Goal: Use online tool/utility: Utilize a website feature to perform a specific function

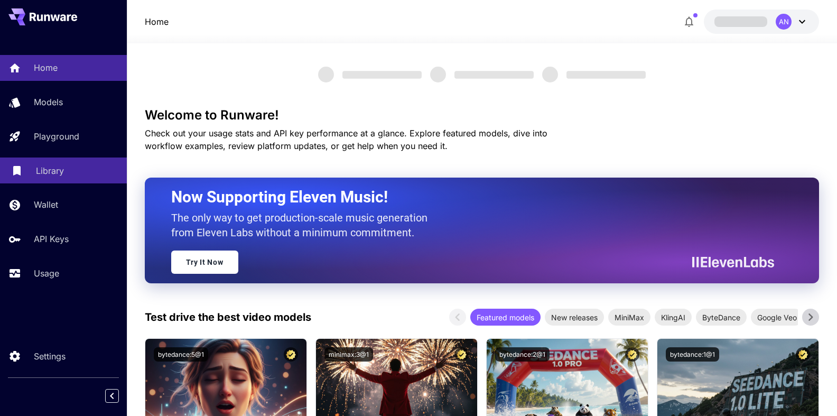
click at [43, 171] on p "Library" at bounding box center [50, 170] width 28 height 13
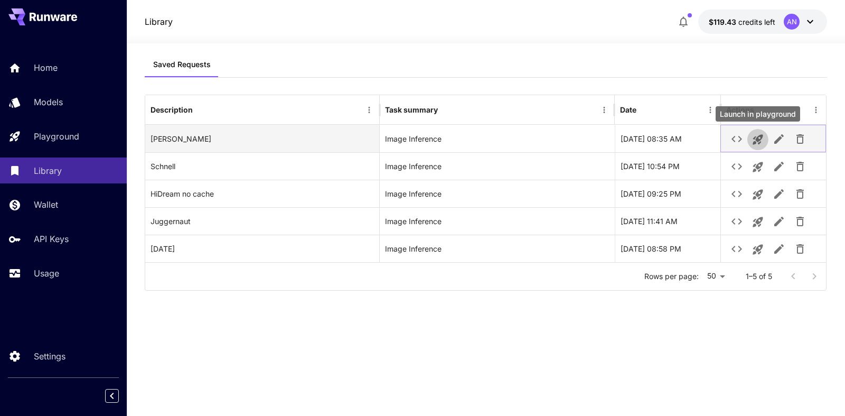
click at [757, 139] on icon "Launch in playground" at bounding box center [758, 140] width 10 height 10
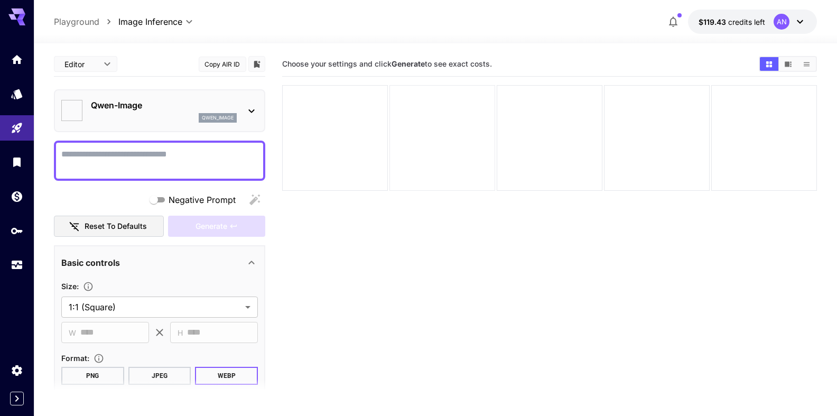
type input "**********"
click at [171, 155] on textarea "Negative Prompt" at bounding box center [159, 160] width 196 height 25
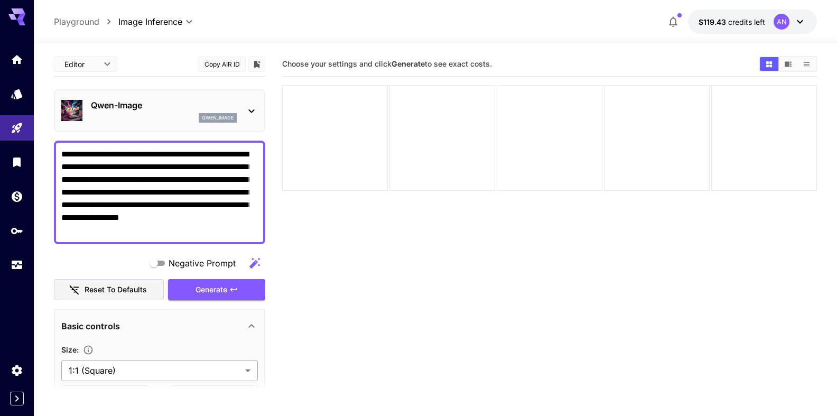
type textarea "**********"
click at [118, 372] on body "**********" at bounding box center [418, 249] width 837 height 499
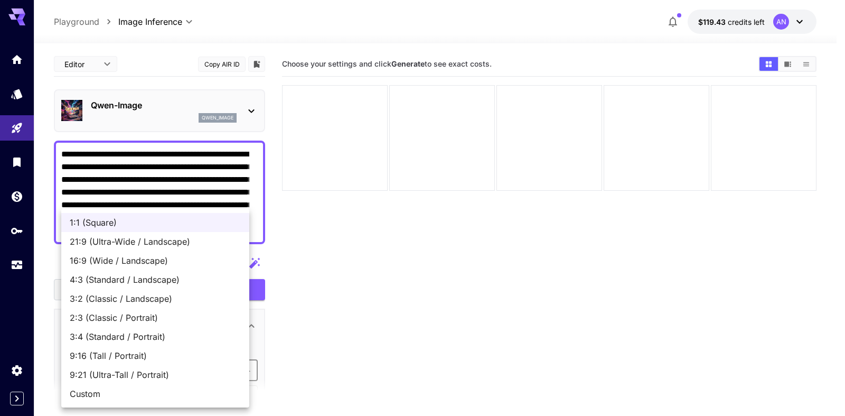
click at [112, 353] on span "9:16 (Tall / Portrait)" at bounding box center [155, 355] width 171 height 13
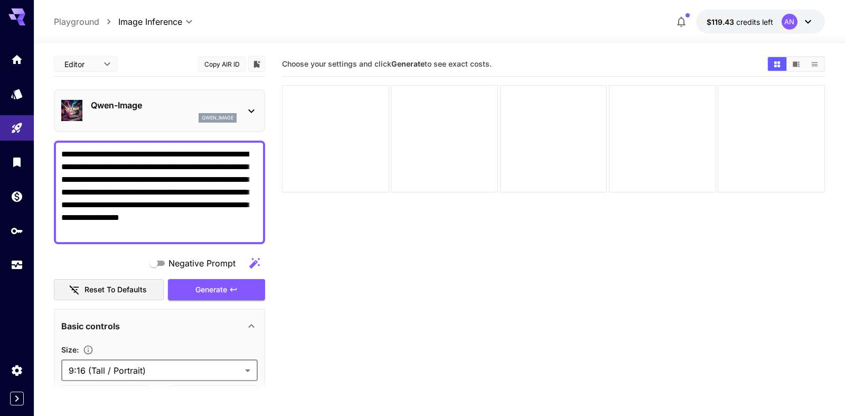
type input "**********"
type input "***"
type input "****"
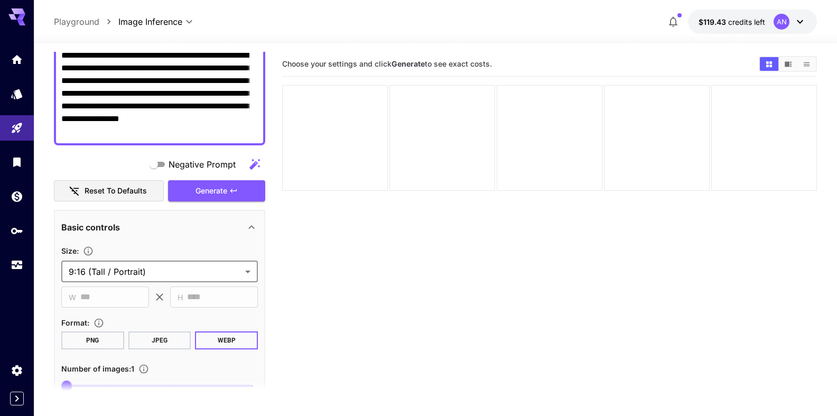
scroll to position [120, 0]
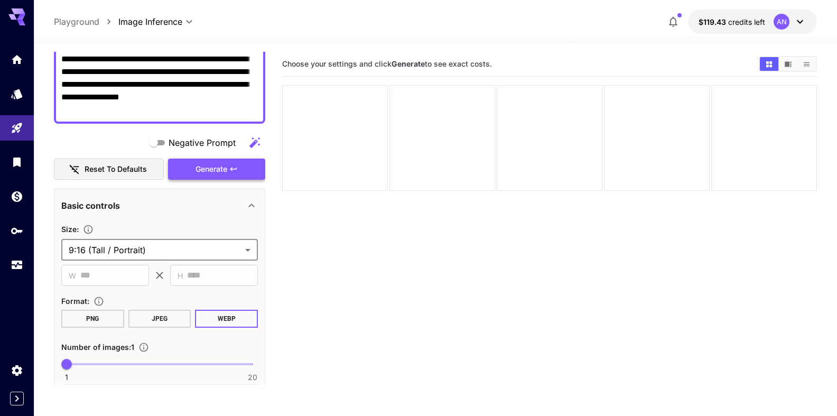
click at [218, 175] on span "Generate" at bounding box center [211, 169] width 32 height 13
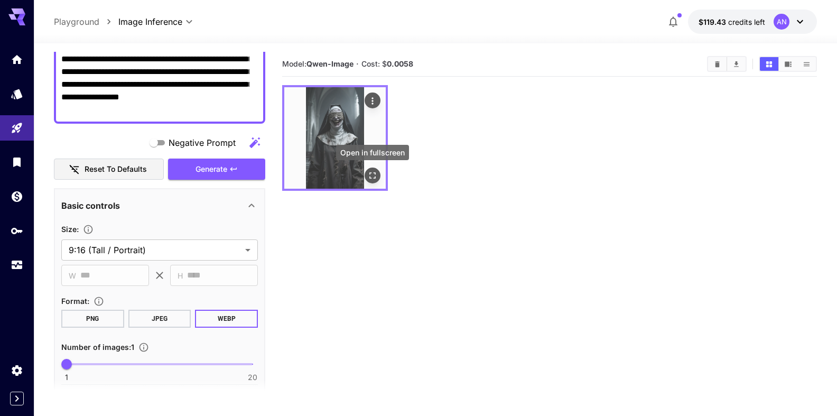
click at [373, 174] on icon "Open in fullscreen" at bounding box center [372, 175] width 11 height 11
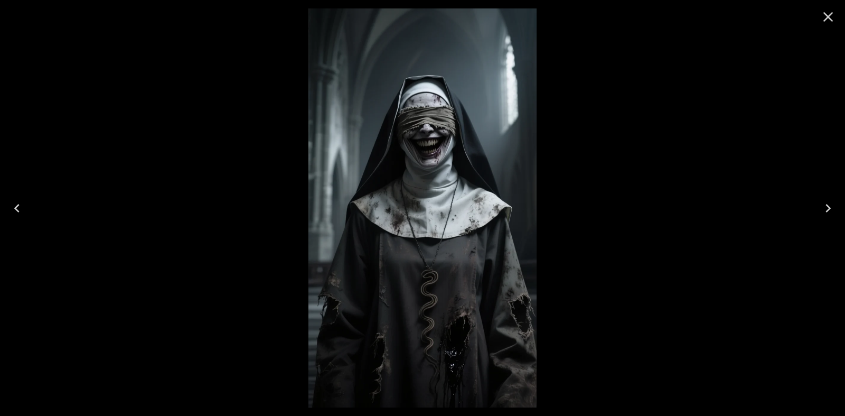
click at [827, 17] on icon "Close" at bounding box center [828, 17] width 10 height 10
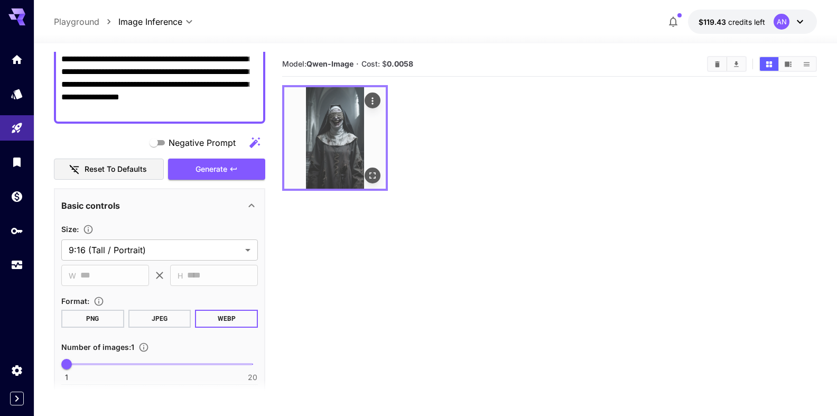
click at [378, 101] on button "Actions" at bounding box center [372, 100] width 16 height 16
click at [374, 101] on icon "Actions" at bounding box center [372, 101] width 11 height 11
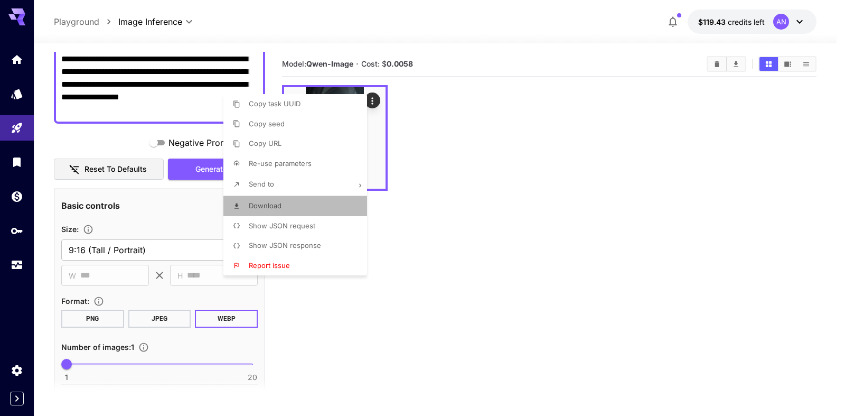
click at [280, 203] on span "Download" at bounding box center [265, 205] width 33 height 8
click at [129, 106] on div at bounding box center [422, 208] width 845 height 416
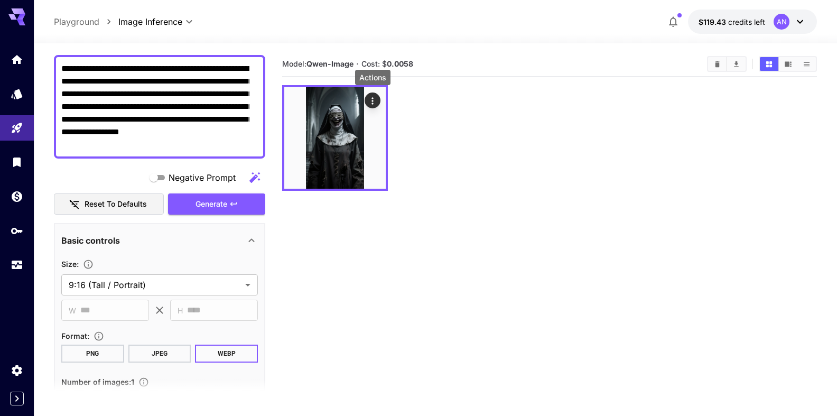
scroll to position [60, 0]
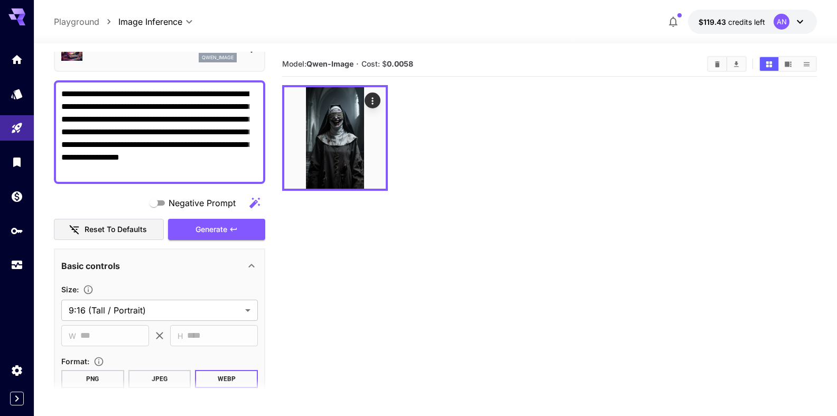
click at [86, 120] on textarea "**********" at bounding box center [155, 132] width 188 height 89
click at [90, 93] on textarea "**********" at bounding box center [155, 132] width 188 height 89
click at [195, 230] on span "Generate" at bounding box center [211, 229] width 32 height 13
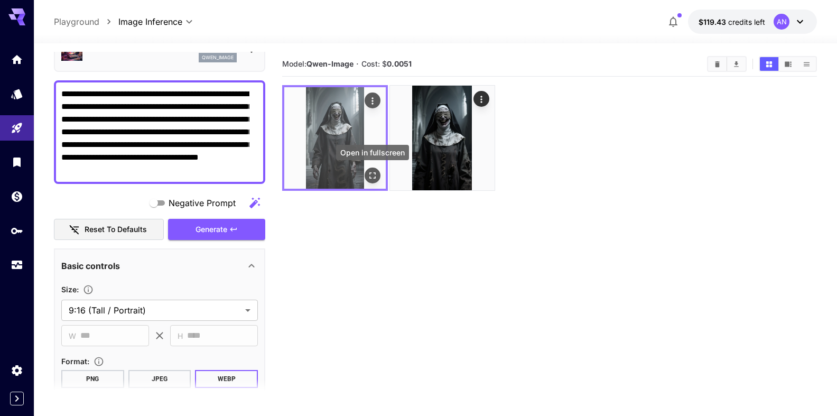
click at [371, 175] on icon "Open in fullscreen" at bounding box center [372, 175] width 11 height 11
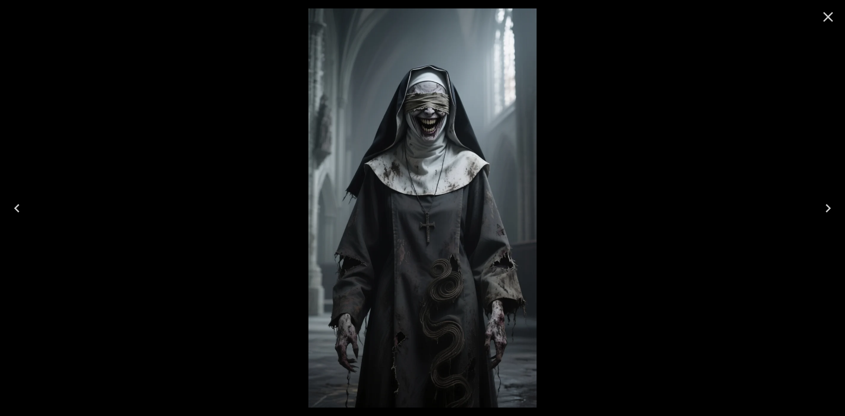
drag, startPoint x: 833, startPoint y: 14, endPoint x: 828, endPoint y: 15, distance: 5.3
click at [832, 14] on icon "Close" at bounding box center [828, 16] width 17 height 17
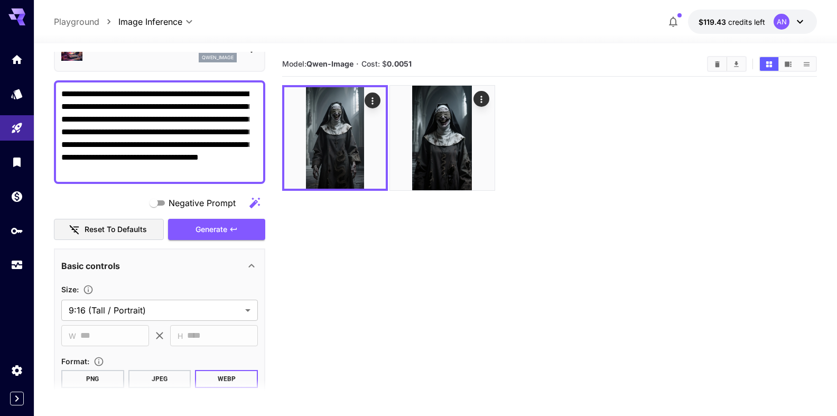
drag, startPoint x: 183, startPoint y: 170, endPoint x: 214, endPoint y: 171, distance: 30.7
click at [214, 171] on textarea "**********" at bounding box center [155, 132] width 188 height 89
type textarea "**********"
click at [216, 226] on span "Generate" at bounding box center [211, 229] width 32 height 13
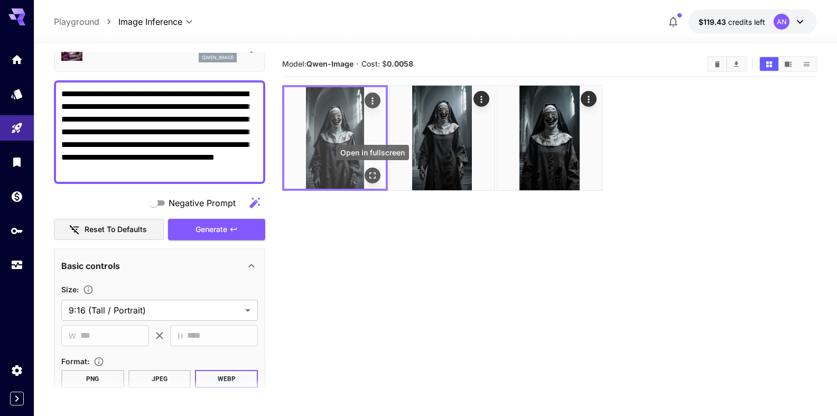
click at [374, 178] on icon "Open in fullscreen" at bounding box center [372, 175] width 6 height 6
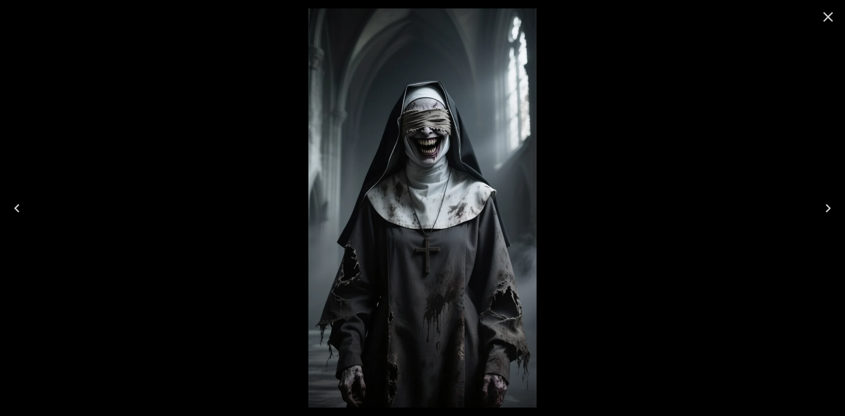
click at [828, 15] on icon "Close" at bounding box center [828, 16] width 17 height 17
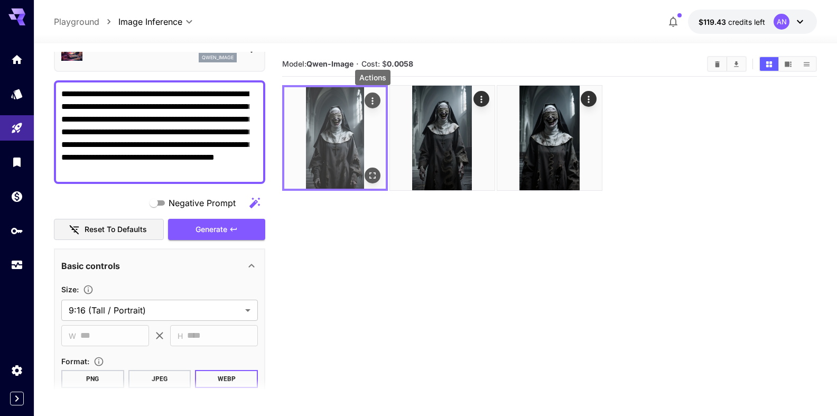
click at [368, 103] on icon "Actions" at bounding box center [372, 101] width 11 height 11
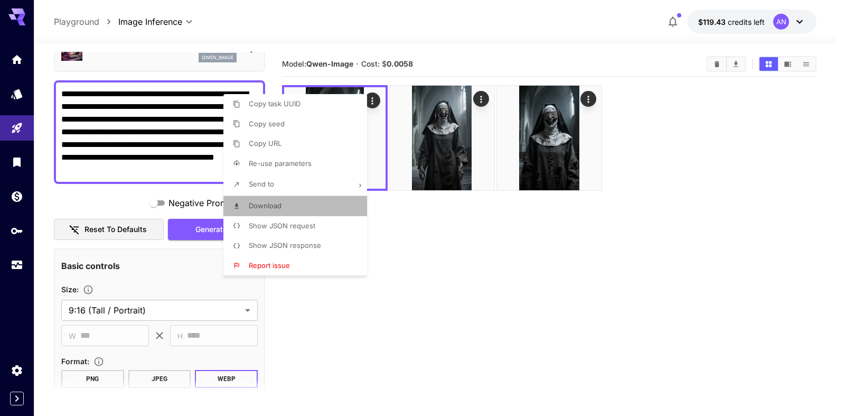
click at [271, 205] on span "Download" at bounding box center [265, 205] width 33 height 8
click at [518, 36] on div at bounding box center [422, 208] width 845 height 416
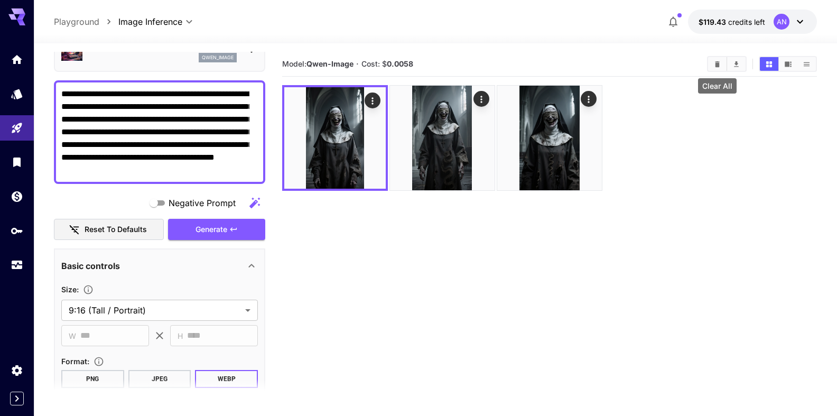
click at [716, 64] on icon "Clear All" at bounding box center [717, 64] width 5 height 6
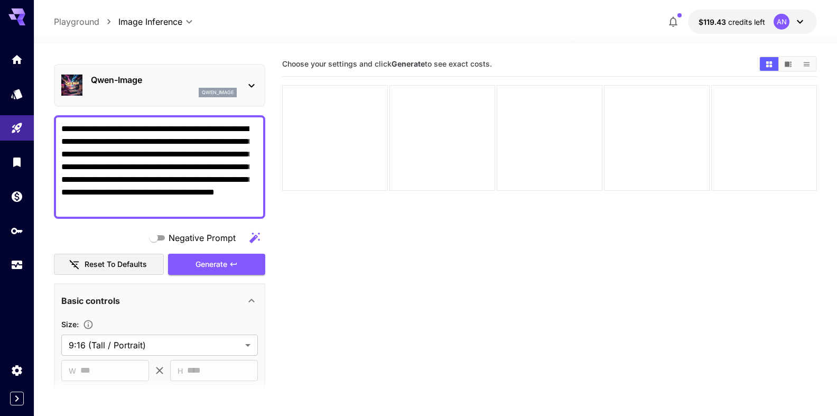
scroll to position [0, 0]
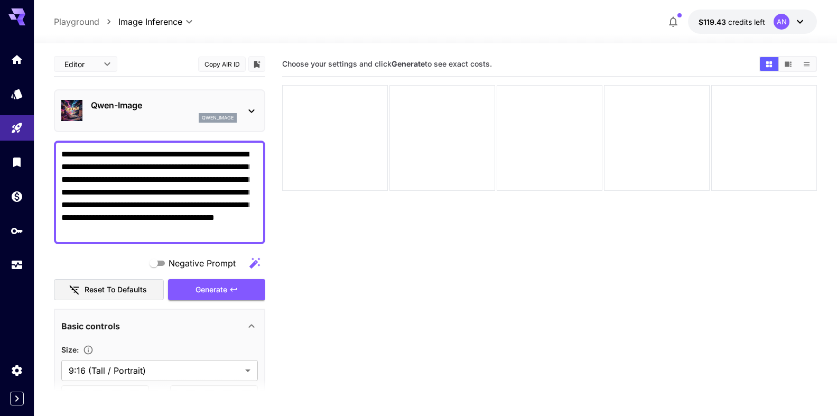
click at [123, 106] on p "Qwen-Image" at bounding box center [164, 105] width 146 height 13
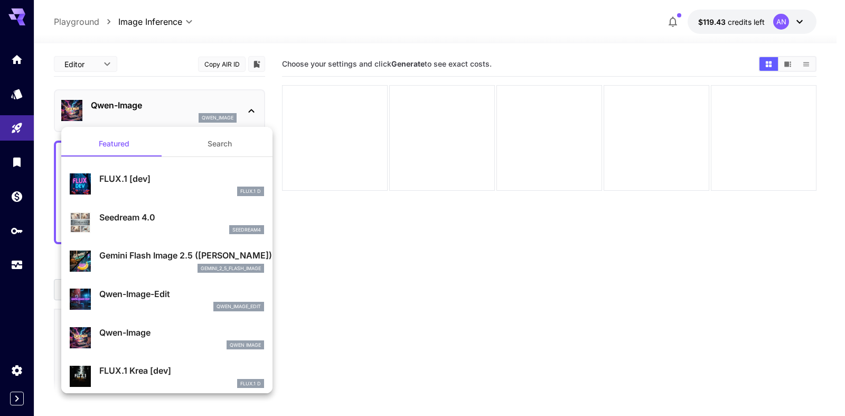
click at [128, 176] on p "FLUX.1 [dev]" at bounding box center [181, 178] width 165 height 13
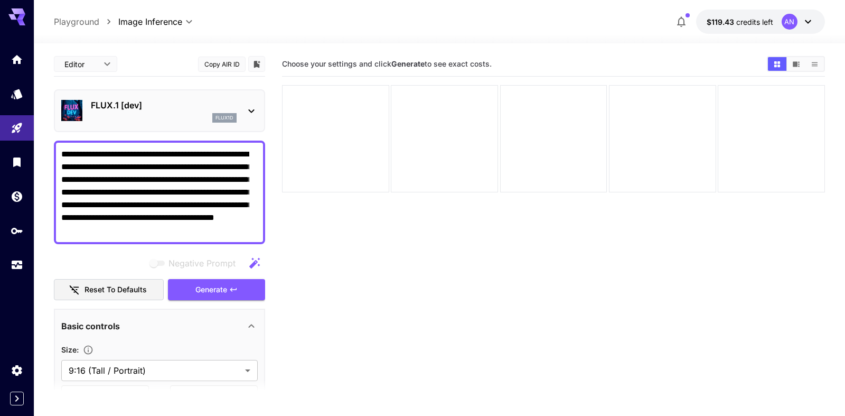
type input "**"
type input "***"
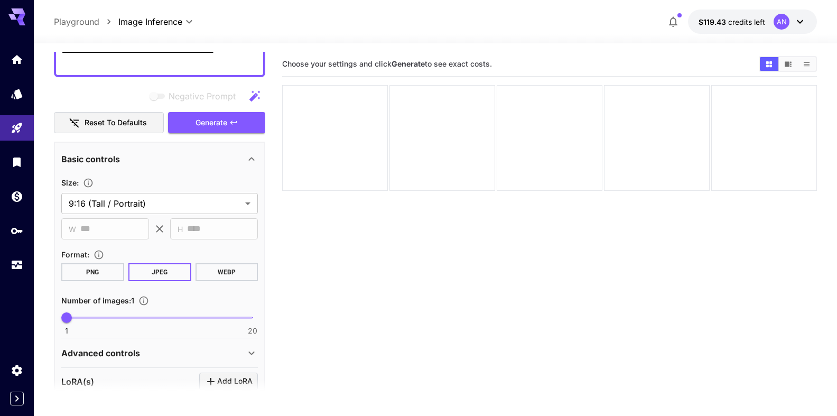
scroll to position [181, 0]
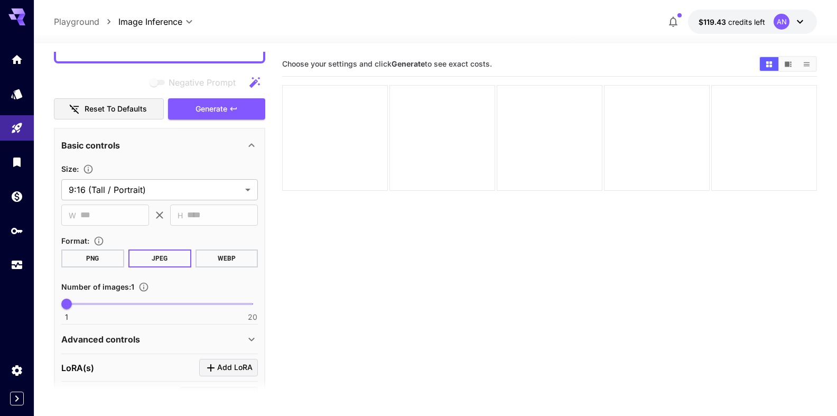
click at [232, 260] on button "WEBP" at bounding box center [226, 258] width 63 height 18
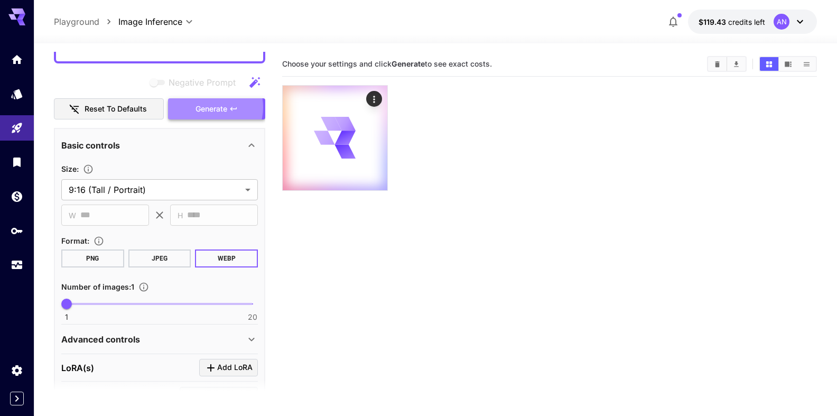
click at [204, 107] on span "Generate" at bounding box center [211, 108] width 32 height 13
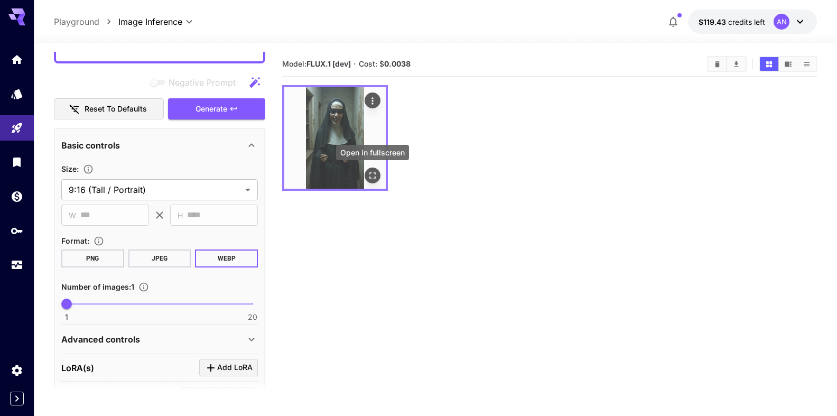
click at [366, 174] on button "Open in fullscreen" at bounding box center [372, 175] width 16 height 16
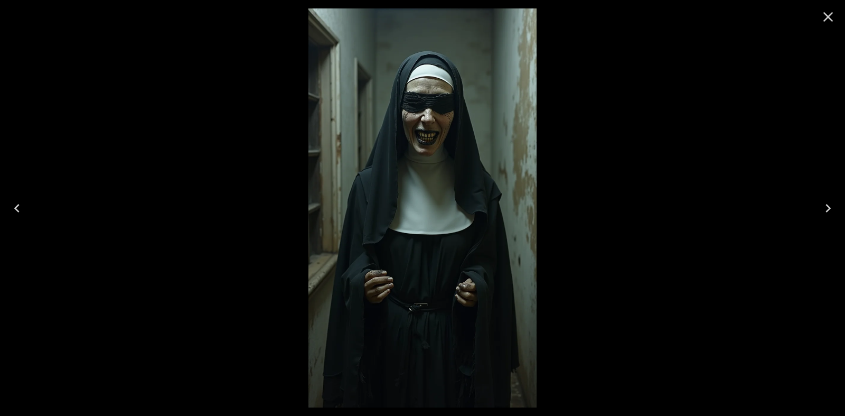
click at [827, 17] on icon "Close" at bounding box center [828, 16] width 17 height 17
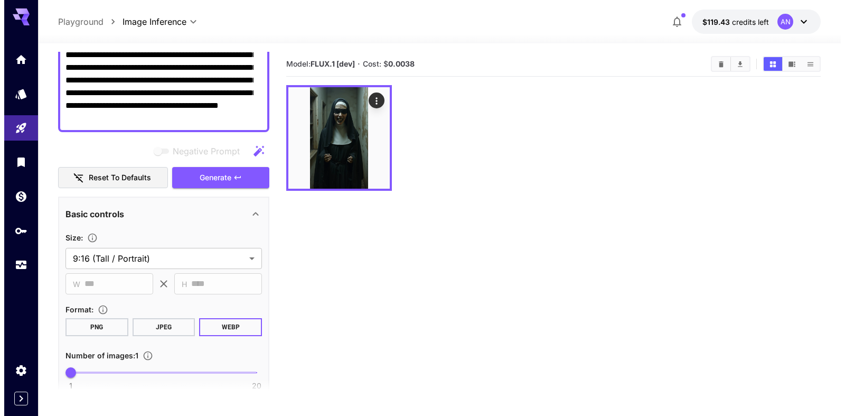
scroll to position [0, 0]
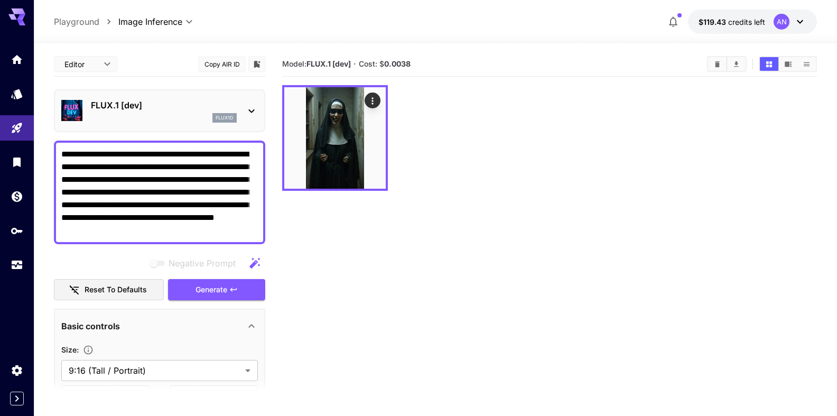
click at [140, 107] on p "FLUX.1 [dev]" at bounding box center [164, 105] width 146 height 13
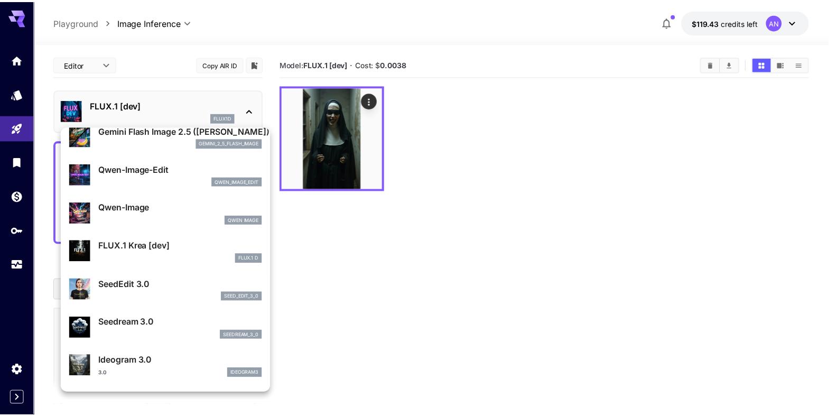
scroll to position [121, 0]
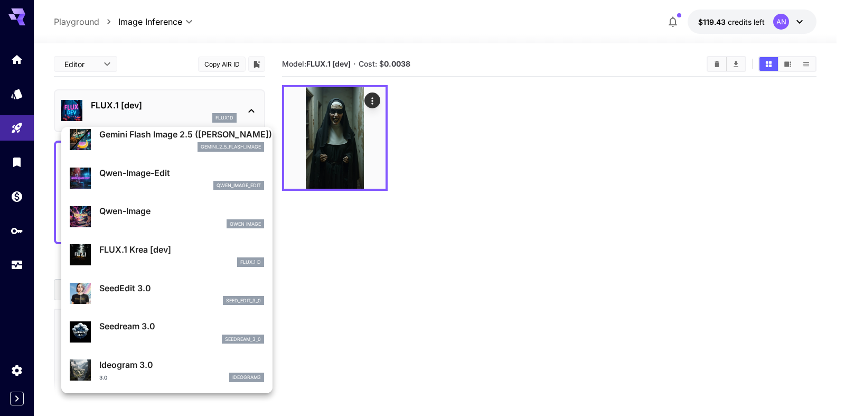
click at [179, 237] on li "FLUX.1 Krea [dev] FLUX.1 D" at bounding box center [166, 255] width 211 height 39
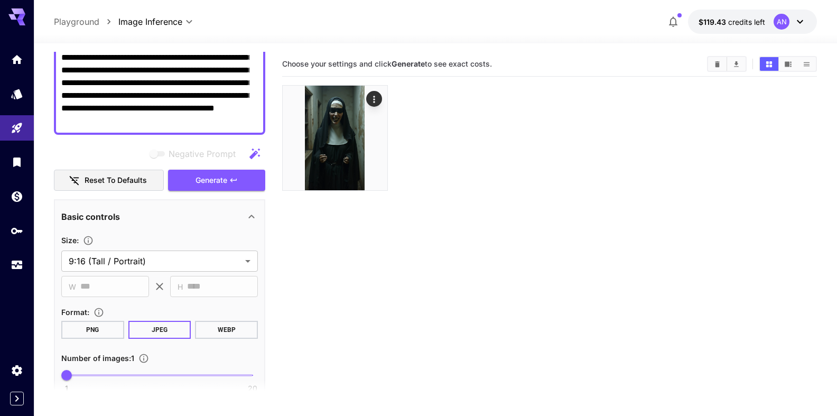
scroll to position [120, 0]
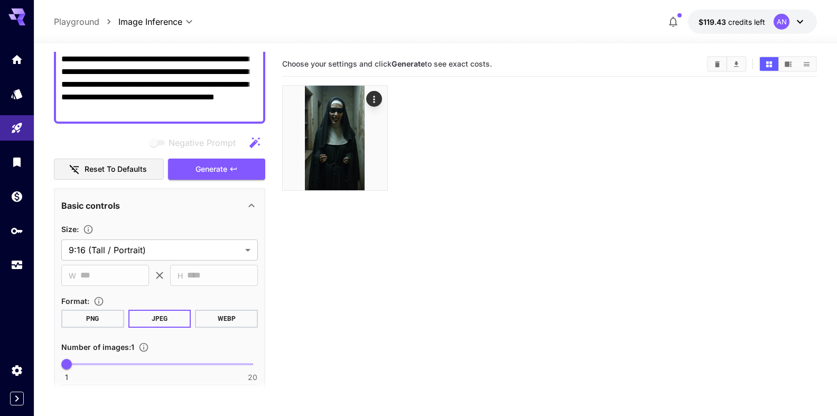
click at [216, 318] on button "WEBP" at bounding box center [226, 319] width 63 height 18
click at [203, 161] on button "Generate" at bounding box center [216, 169] width 97 height 22
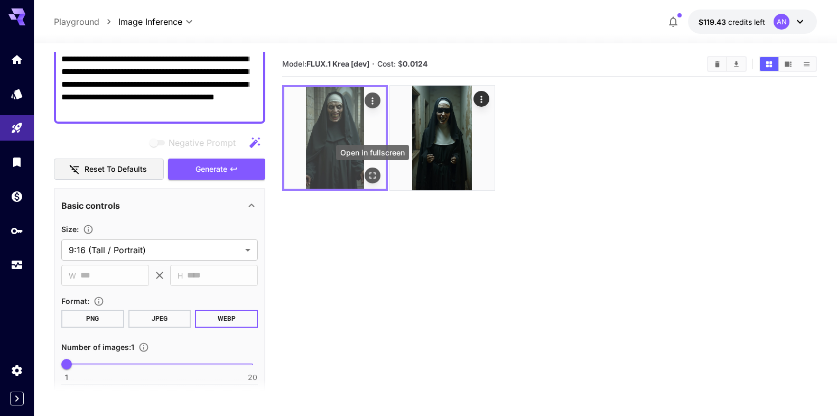
click at [374, 175] on icon "Open in fullscreen" at bounding box center [372, 175] width 11 height 11
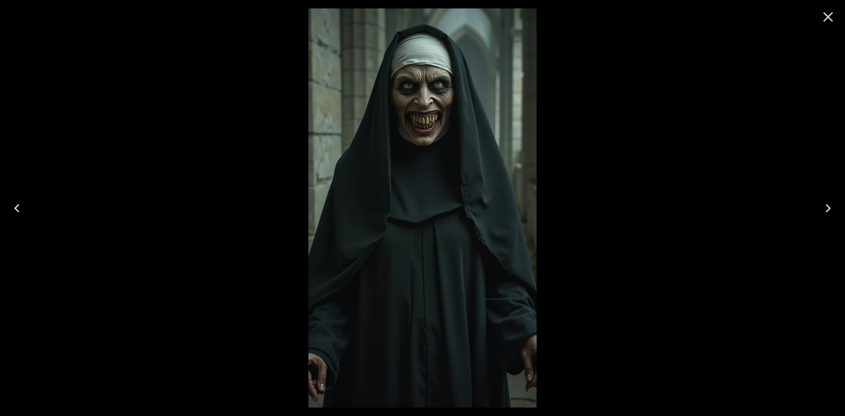
click at [816, 25] on button "Close" at bounding box center [828, 16] width 25 height 25
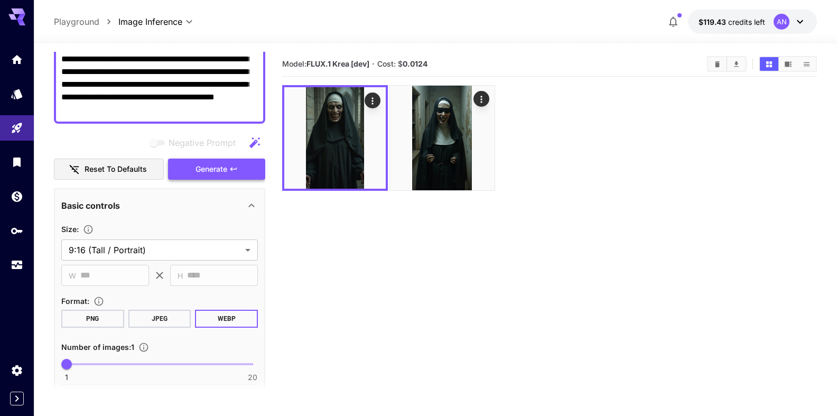
click at [196, 171] on span "Generate" at bounding box center [211, 169] width 32 height 13
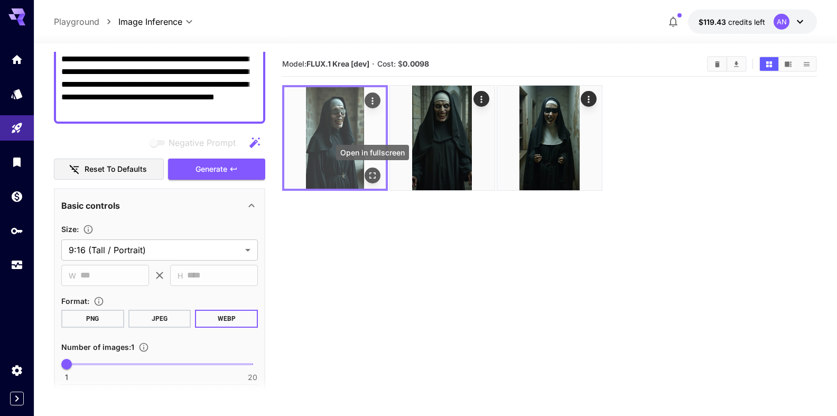
click at [370, 173] on icon "Open in fullscreen" at bounding box center [372, 175] width 6 height 6
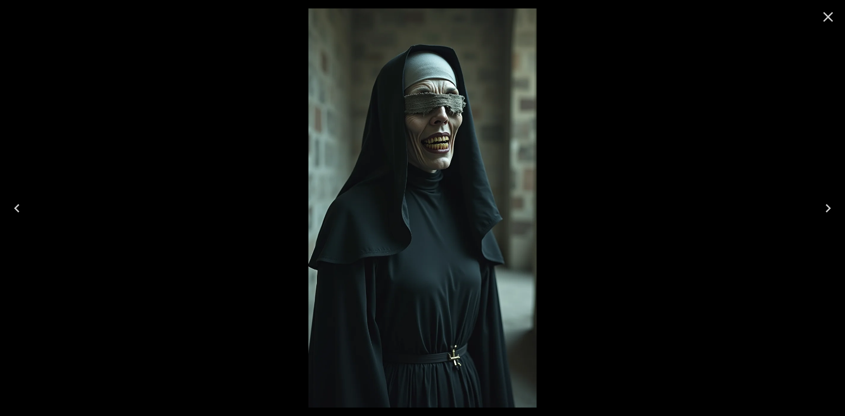
click at [823, 13] on icon "Close" at bounding box center [828, 16] width 17 height 17
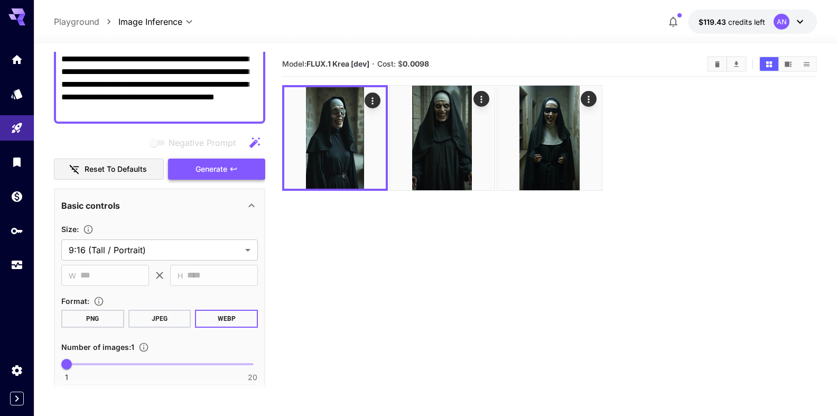
click at [210, 173] on span "Generate" at bounding box center [211, 169] width 32 height 13
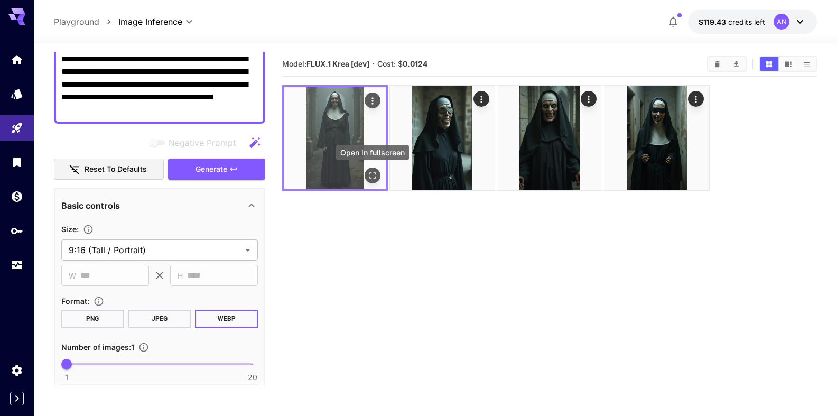
click at [376, 179] on icon "Open in fullscreen" at bounding box center [372, 175] width 11 height 11
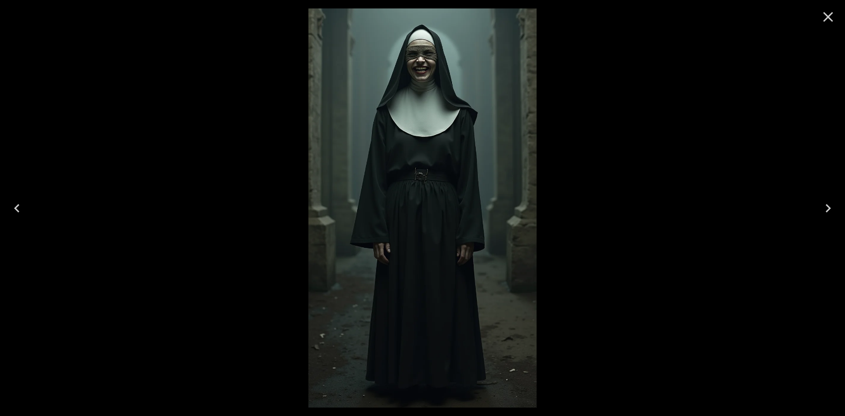
drag, startPoint x: 830, startPoint y: 23, endPoint x: 825, endPoint y: 23, distance: 5.3
click at [829, 23] on icon "Close" at bounding box center [828, 16] width 17 height 17
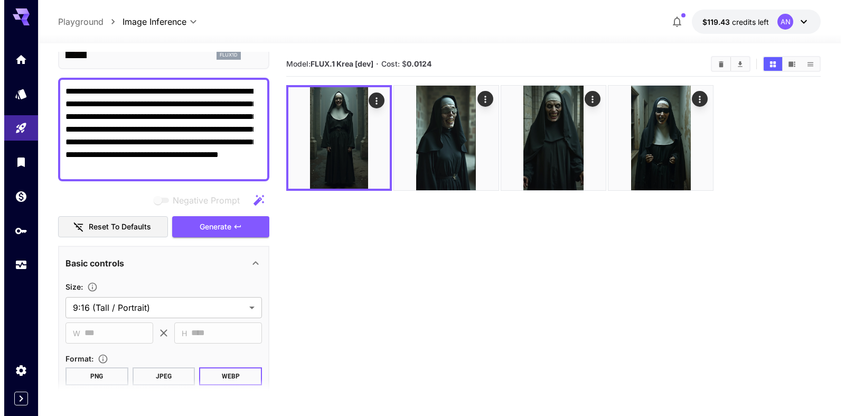
scroll to position [0, 0]
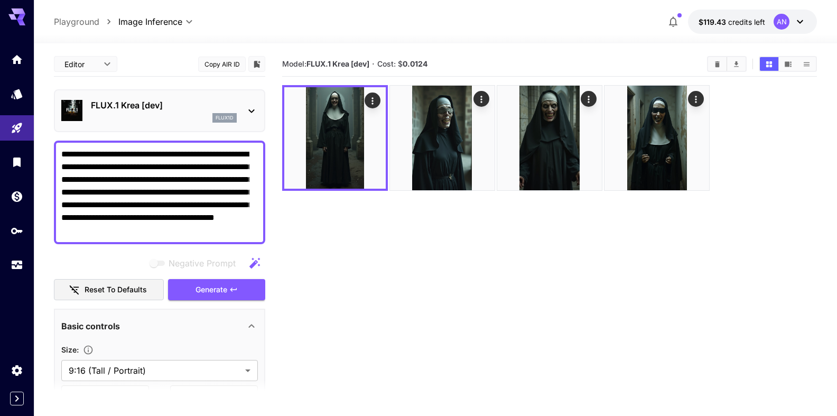
click at [109, 98] on div "FLUX.1 Krea [dev] flux1d" at bounding box center [159, 111] width 196 height 32
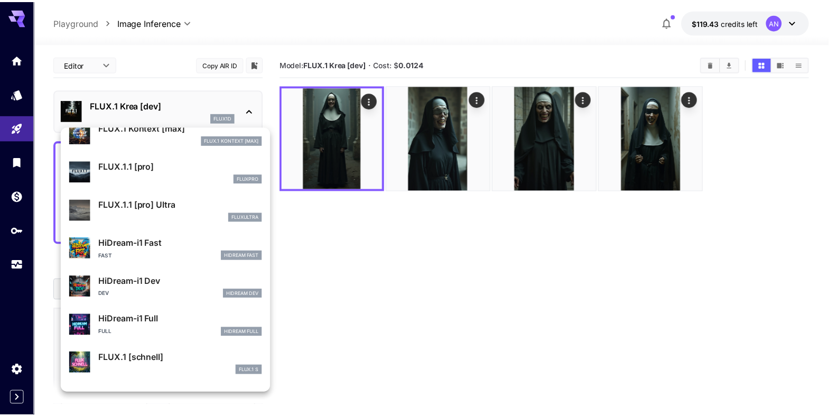
scroll to position [785, 0]
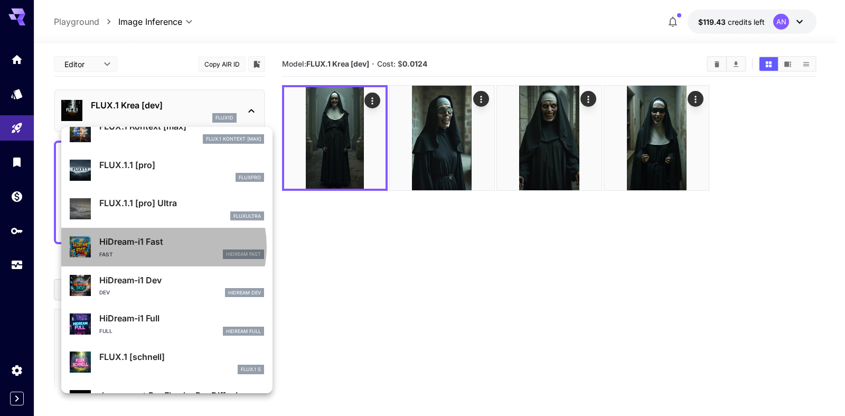
click at [162, 246] on p "HiDream-i1 Fast" at bounding box center [181, 241] width 165 height 13
type input "**"
type input "*"
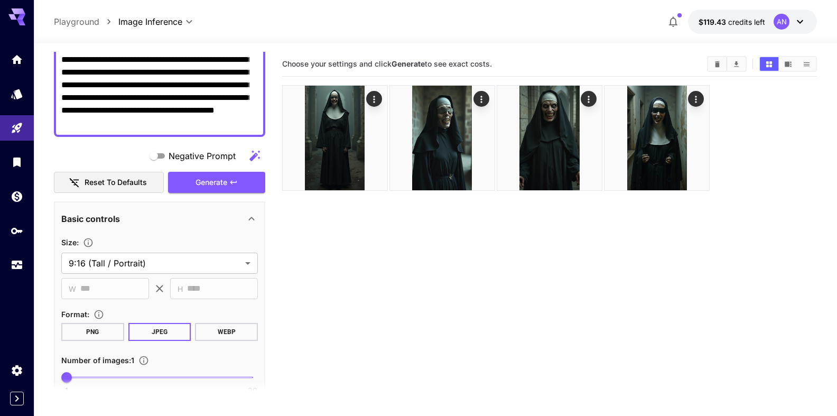
scroll to position [120, 0]
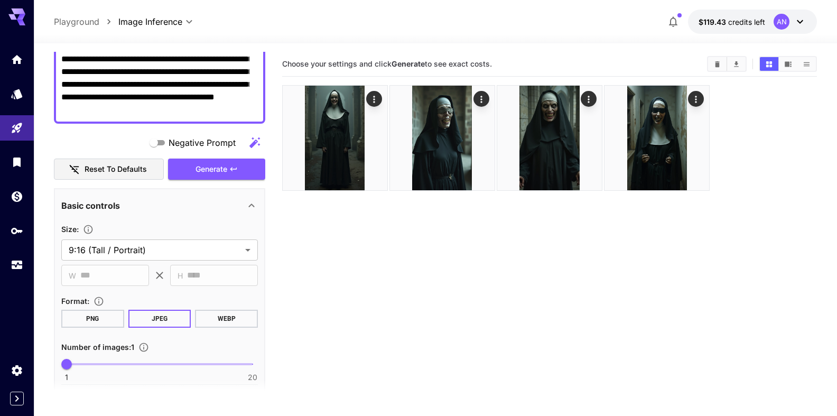
click at [223, 313] on button "WEBP" at bounding box center [226, 319] width 63 height 18
click at [200, 178] on button "Generate" at bounding box center [216, 169] width 97 height 22
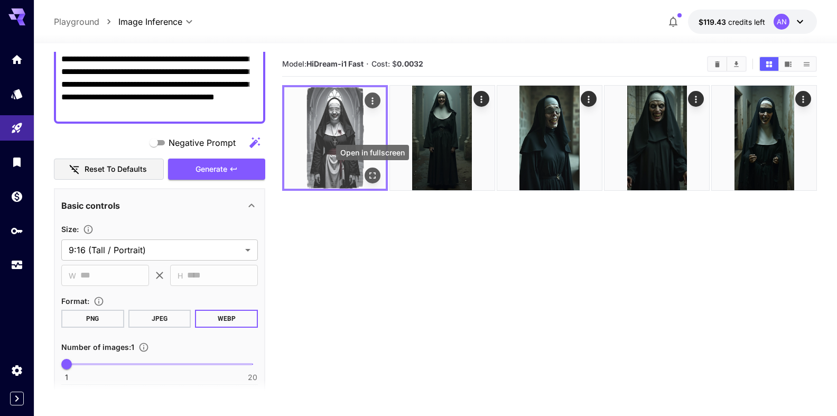
click at [369, 177] on icon "Open in fullscreen" at bounding box center [372, 175] width 11 height 11
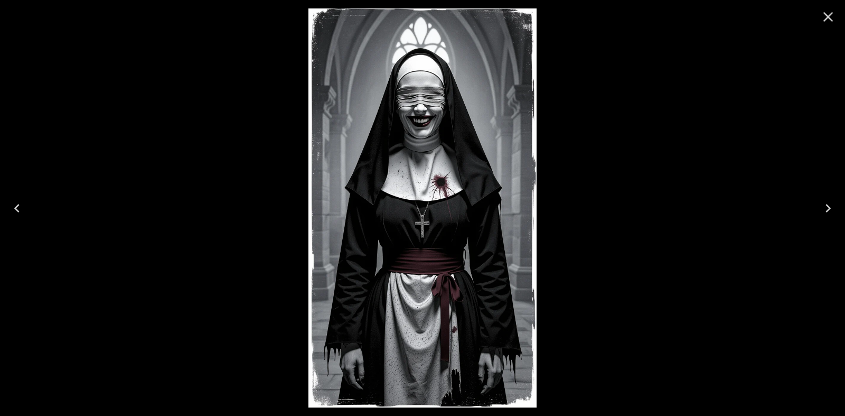
click at [825, 17] on icon "Close" at bounding box center [828, 16] width 17 height 17
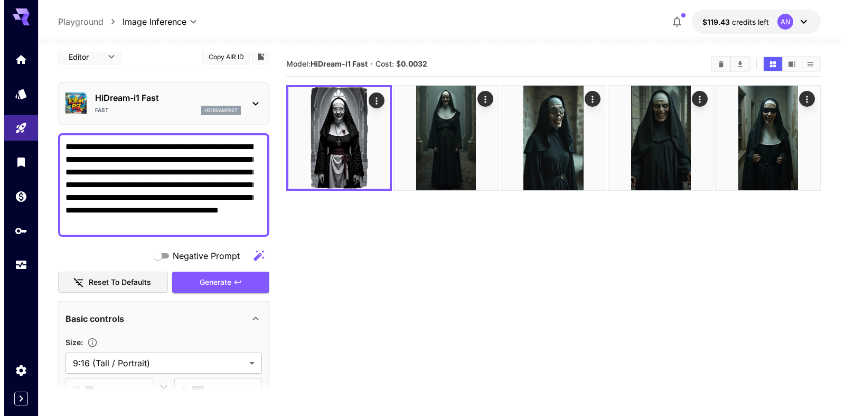
scroll to position [0, 0]
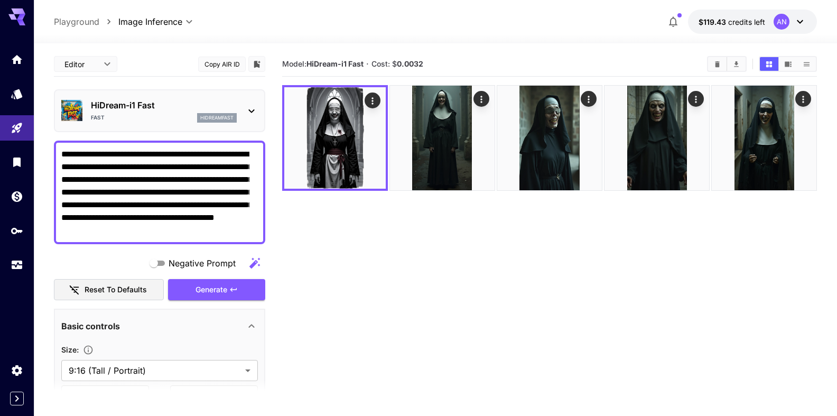
click at [127, 111] on div "HiDream-i1 Fast Fast hidreamfast" at bounding box center [164, 111] width 146 height 24
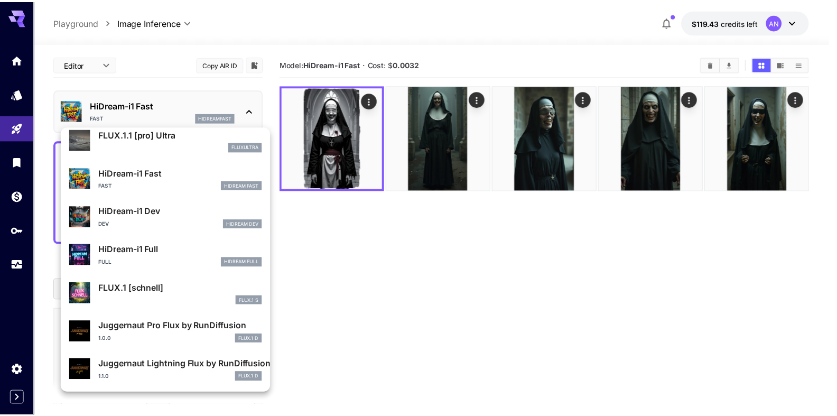
scroll to position [855, 0]
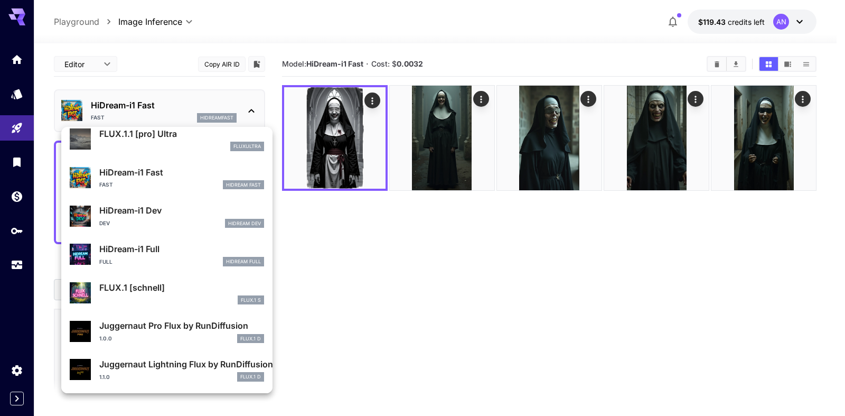
click at [156, 252] on p "HiDream-i1 Full" at bounding box center [181, 248] width 165 height 13
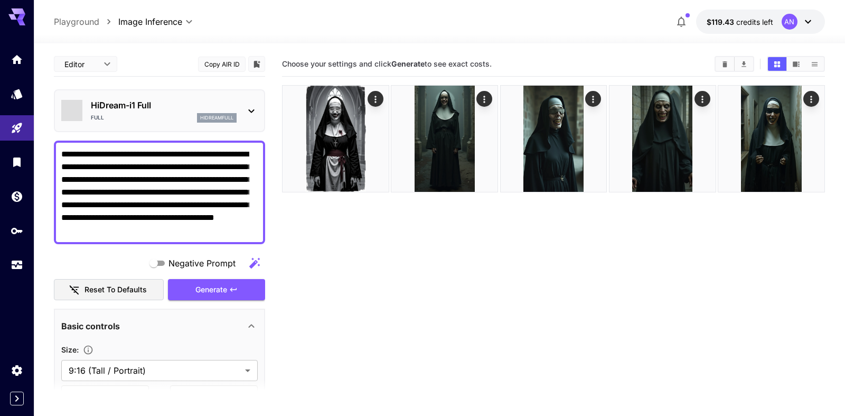
type input "**"
type input "***"
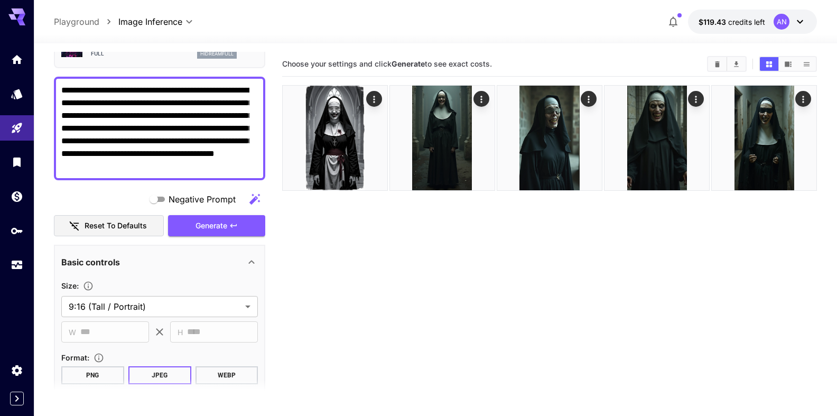
scroll to position [181, 0]
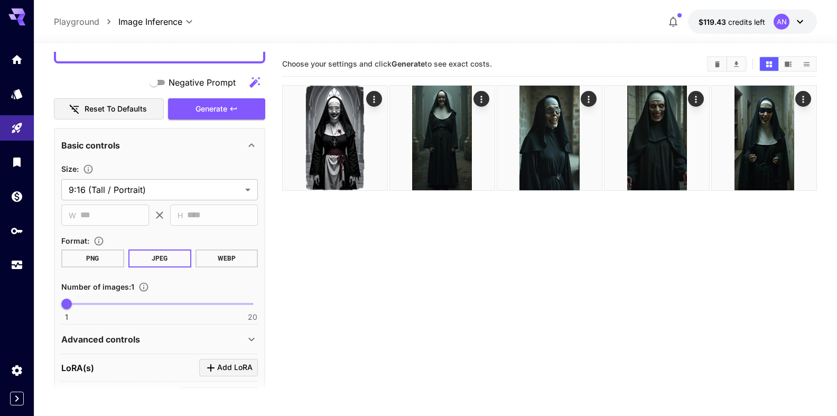
click at [221, 249] on section "Format : PNG JPEG WEBP" at bounding box center [159, 250] width 196 height 33
click at [209, 260] on button "WEBP" at bounding box center [226, 258] width 63 height 18
click at [213, 113] on span "Generate" at bounding box center [211, 108] width 32 height 13
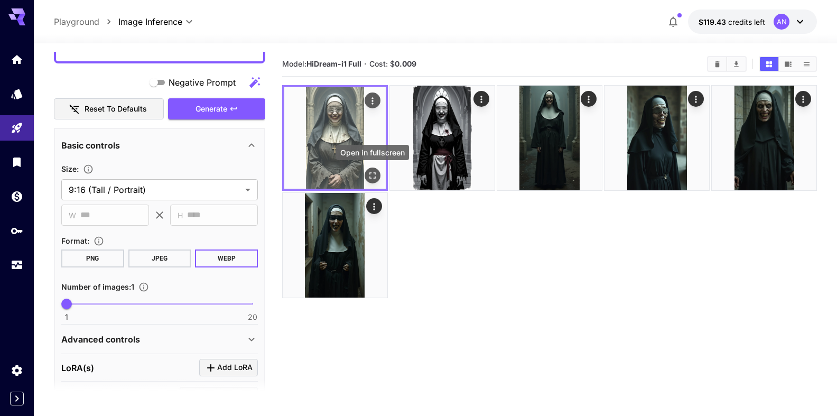
click at [376, 172] on icon "Open in fullscreen" at bounding box center [372, 175] width 11 height 11
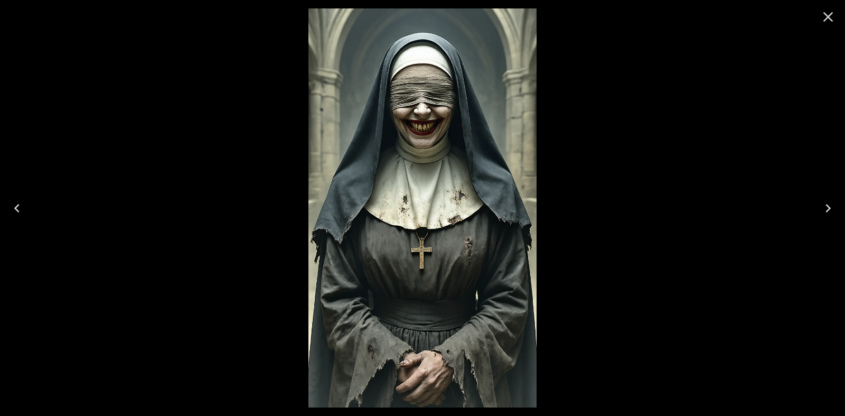
click at [822, 21] on icon "Close" at bounding box center [828, 16] width 17 height 17
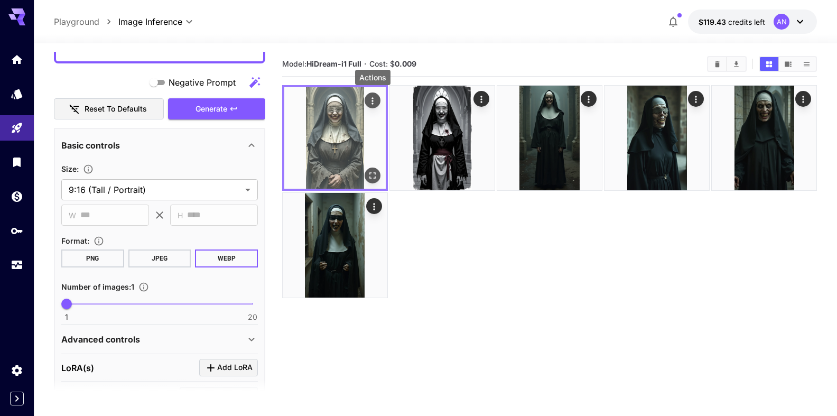
click at [376, 100] on icon "Actions" at bounding box center [372, 101] width 11 height 11
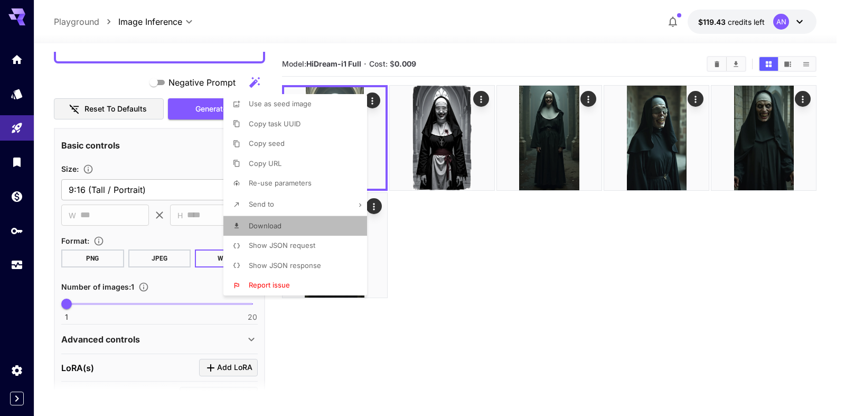
click at [259, 224] on span "Download" at bounding box center [265, 225] width 33 height 8
click at [716, 62] on div at bounding box center [422, 208] width 845 height 416
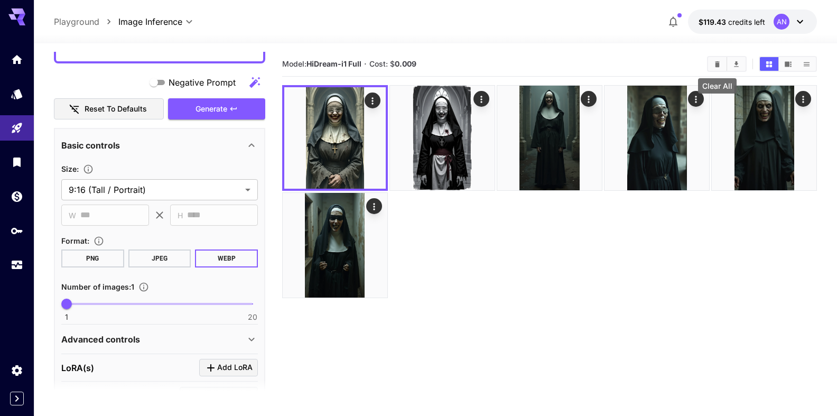
click at [720, 68] on button "Clear All" at bounding box center [717, 64] width 18 height 14
